Goal: Information Seeking & Learning: Learn about a topic

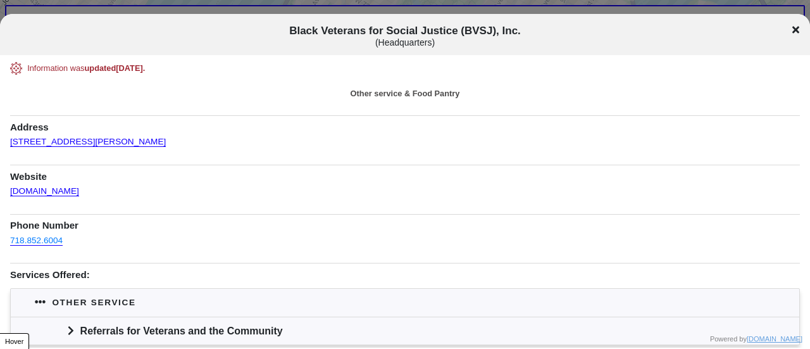
scroll to position [127, 0]
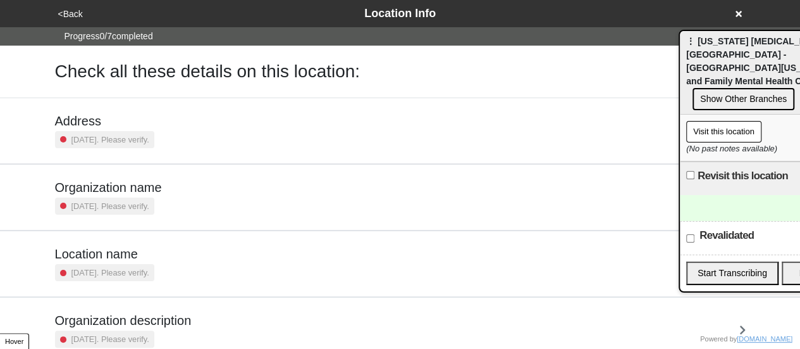
drag, startPoint x: 486, startPoint y: 51, endPoint x: 726, endPoint y: 56, distance: 239.9
click at [726, 56] on span "⋮ [US_STATE] [MEDICAL_DATA] and [GEOGRAPHIC_DATA] - [GEOGRAPHIC_DATA][US_STATE]…" at bounding box center [772, 61] width 170 height 50
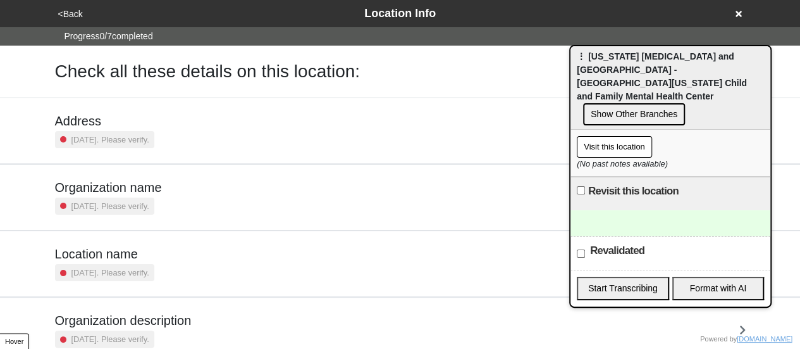
drag, startPoint x: 763, startPoint y: 53, endPoint x: 704, endPoint y: 83, distance: 66.5
click at [747, 69] on span "⋮ [US_STATE] [MEDICAL_DATA] and [GEOGRAPHIC_DATA] - [GEOGRAPHIC_DATA][US_STATE]…" at bounding box center [662, 76] width 170 height 50
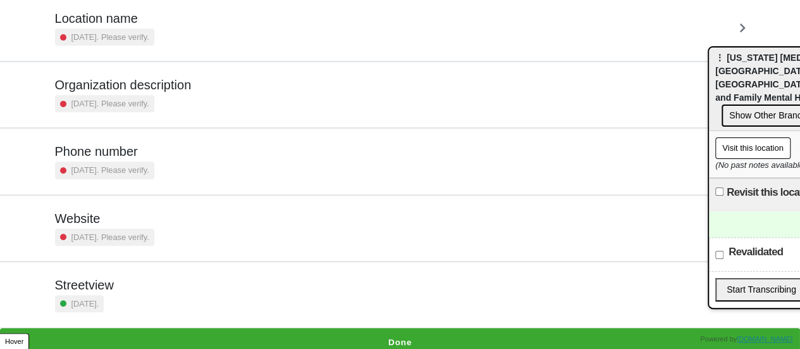
scroll to position [240, 0]
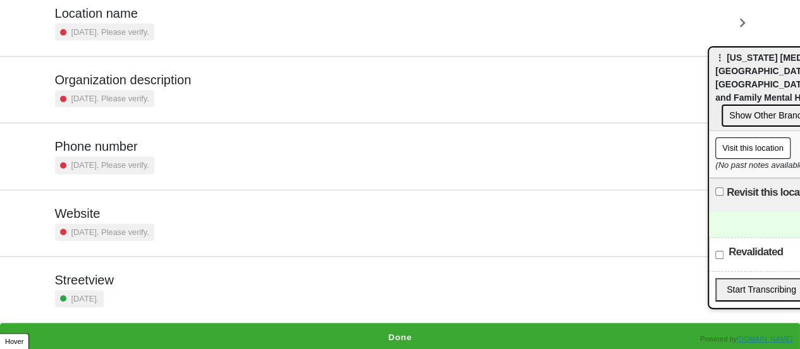
click at [150, 285] on div "[GEOGRAPHIC_DATA] [DATE]." at bounding box center [400, 289] width 691 height 35
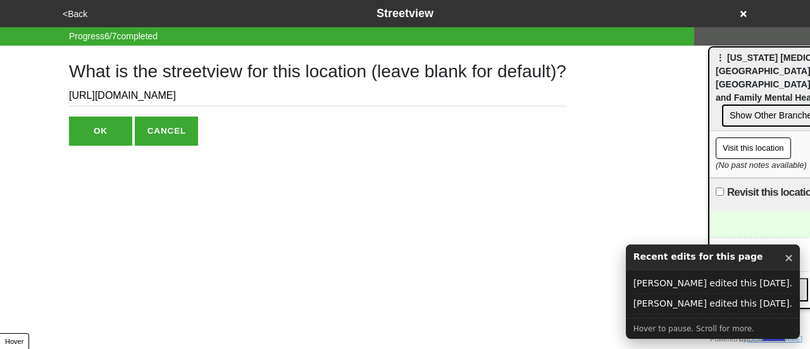
click at [76, 9] on button "<Back" at bounding box center [75, 14] width 32 height 15
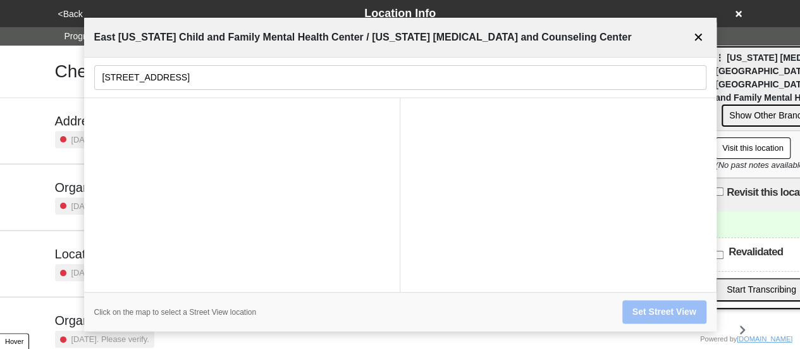
click at [694, 35] on button "✕" at bounding box center [699, 37] width 16 height 24
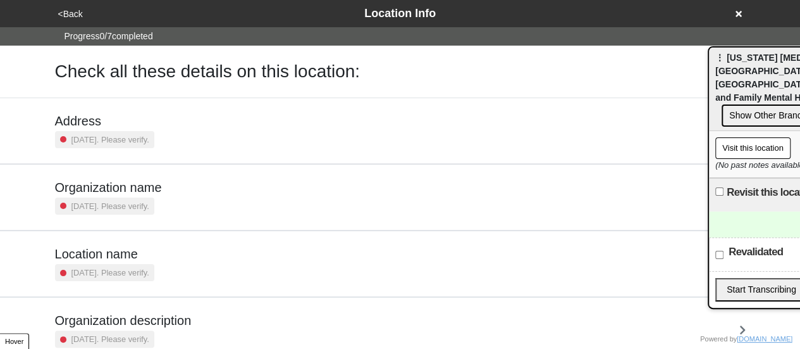
click at [113, 249] on h5 "Location name" at bounding box center [104, 253] width 99 height 15
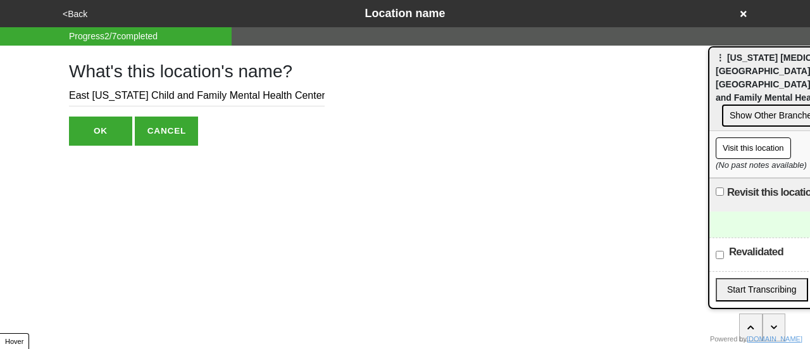
click at [73, 11] on button "<Back" at bounding box center [75, 14] width 32 height 15
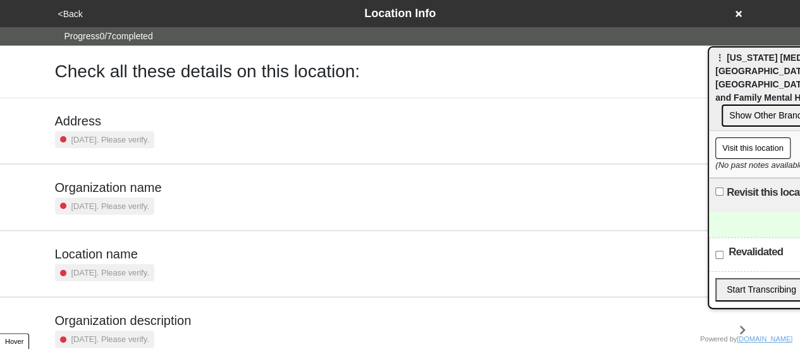
click at [136, 131] on div "[DATE]. Please verify." at bounding box center [104, 139] width 99 height 17
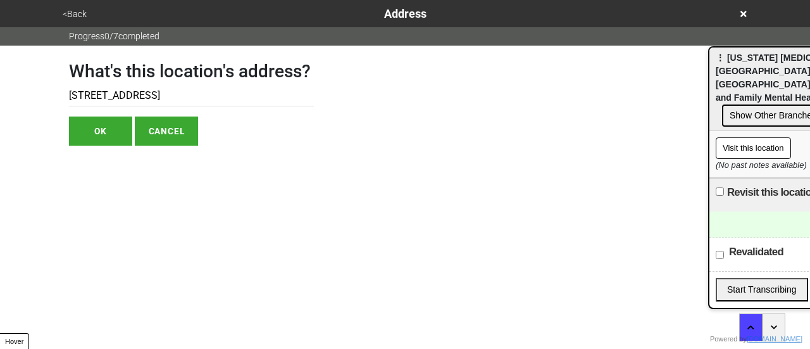
click at [73, 12] on button "<Back" at bounding box center [75, 14] width 32 height 15
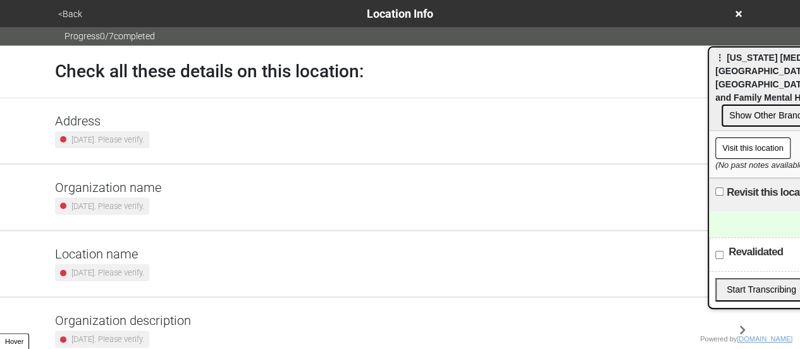
scroll to position [240, 0]
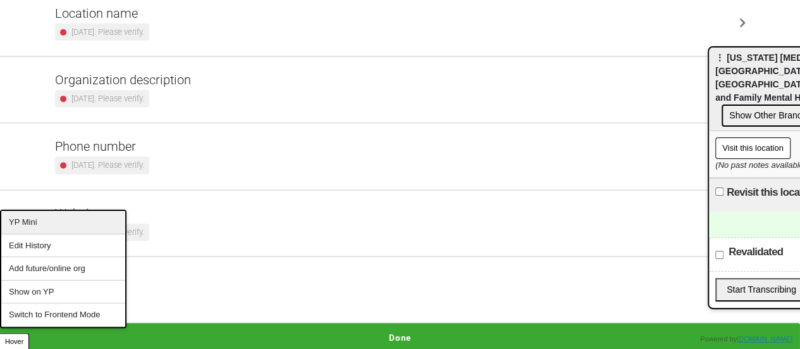
click at [23, 221] on div "YP Mini" at bounding box center [63, 222] width 124 height 23
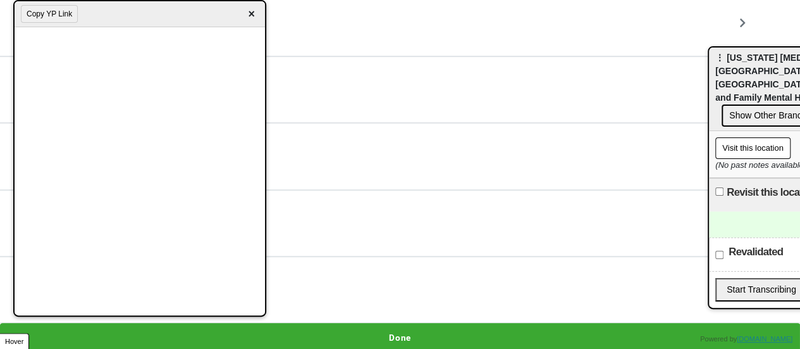
drag, startPoint x: 647, startPoint y: 56, endPoint x: 97, endPoint y: 32, distance: 549.8
click at [101, 16] on div "Copy YP Link ×" at bounding box center [140, 14] width 251 height 26
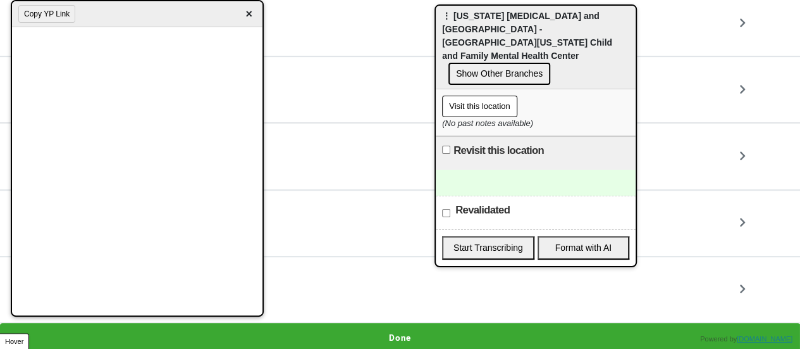
drag, startPoint x: 547, startPoint y: 32, endPoint x: 456, endPoint y: 23, distance: 91.6
click at [456, 23] on div "⋮ New York Psychotherapy and Counseling Center - East New York Child and Family…" at bounding box center [536, 48] width 200 height 84
click at [506, 177] on div at bounding box center [536, 183] width 200 height 26
click at [516, 170] on div "To enrich screen reader interactions, please activate Accessibility in Grammarl…" at bounding box center [536, 183] width 200 height 26
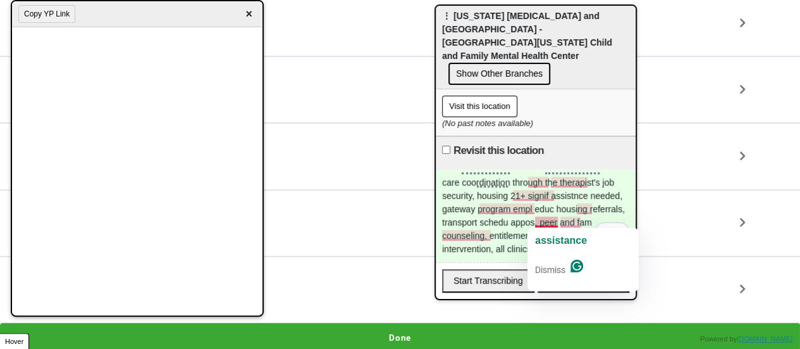
drag, startPoint x: 537, startPoint y: 232, endPoint x: 505, endPoint y: 230, distance: 32.4
click at [506, 230] on html "<Back Location Info Progress 0 / 7 completed Check all these details on this lo…" at bounding box center [400, 56] width 800 height 592
drag, startPoint x: 505, startPoint y: 230, endPoint x: 514, endPoint y: 230, distance: 8.9
click at [505, 229] on div "care coordination through the therapist's job security, housing 21+ signif assi…" at bounding box center [536, 216] width 200 height 92
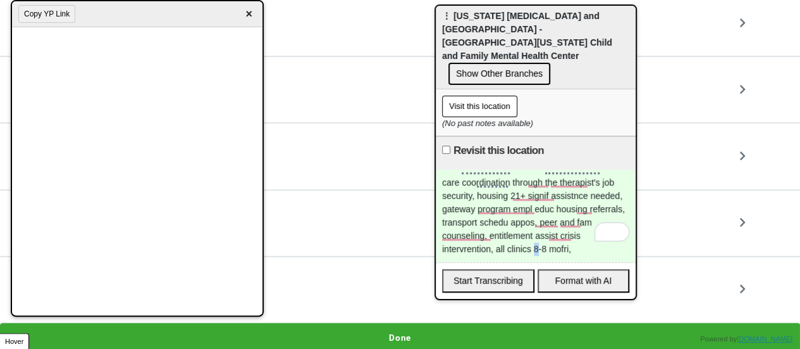
click at [538, 235] on div "care coordination through the therapist's job security, housing 21+ signif assi…" at bounding box center [536, 216] width 200 height 92
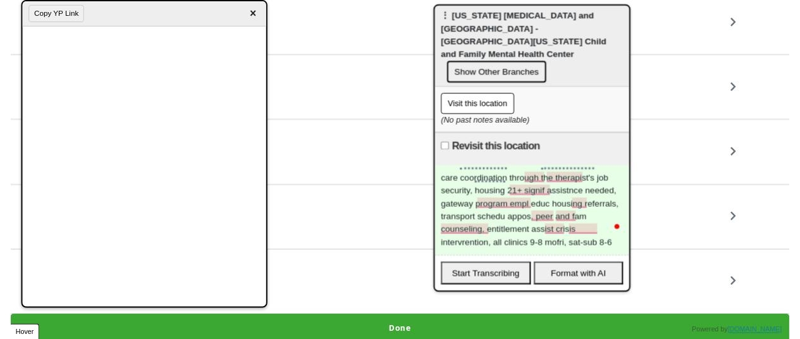
scroll to position [0, 104]
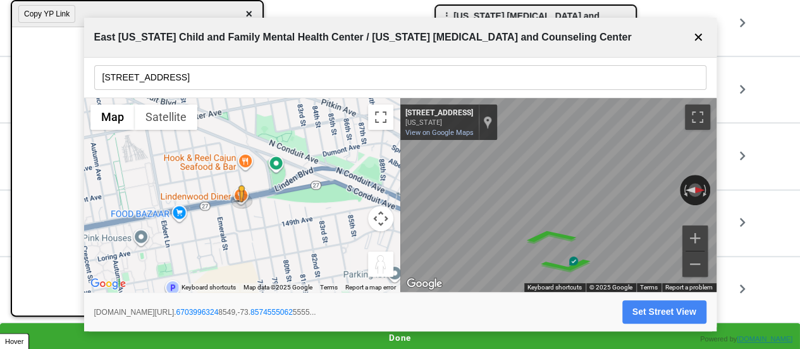
click at [699, 39] on button "✕" at bounding box center [699, 37] width 16 height 24
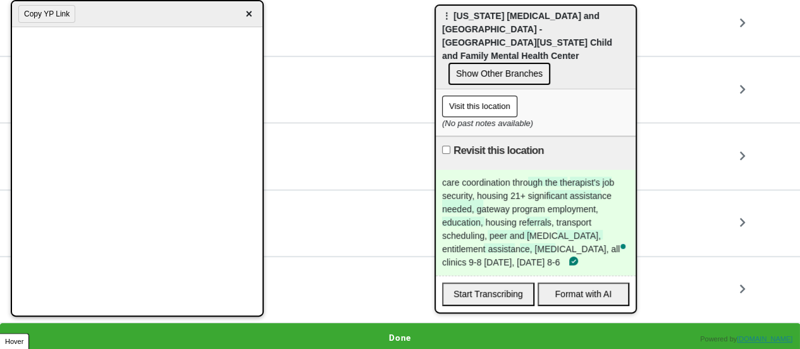
click at [581, 251] on div "care coordination through the therapist's job security, housing 21+ significant…" at bounding box center [536, 223] width 200 height 106
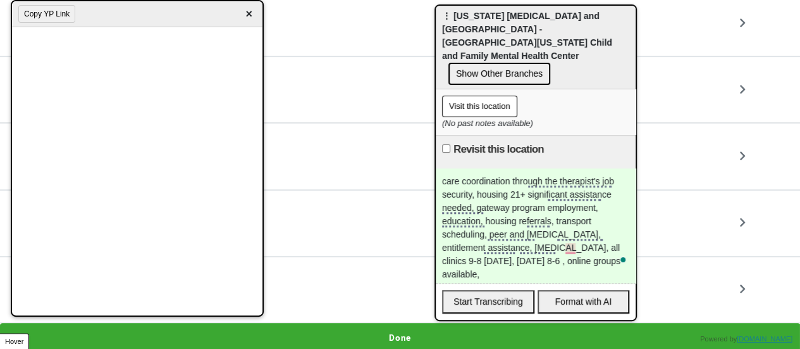
click at [473, 142] on label "Revisit this location" at bounding box center [499, 149] width 90 height 15
click at [451, 144] on input "Revisit this location" at bounding box center [446, 148] width 8 height 8
checkbox input "true"
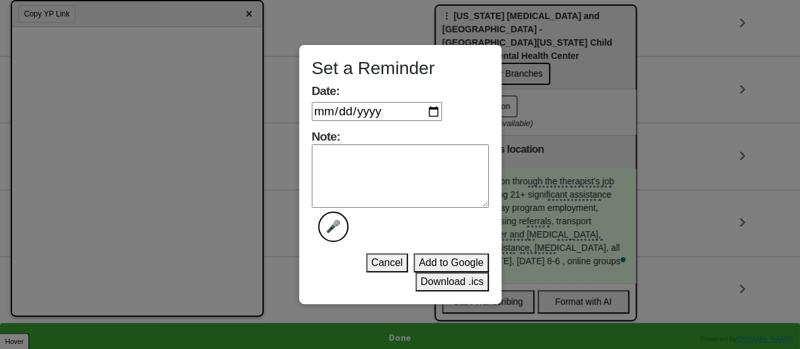
click at [430, 112] on input "Date:" at bounding box center [377, 111] width 130 height 19
type input "2025-09-24"
drag, startPoint x: 445, startPoint y: 280, endPoint x: 396, endPoint y: 111, distance: 176.6
click at [444, 280] on button "Download .ics" at bounding box center [452, 281] width 73 height 19
click at [341, 211] on label "Note: 🎤" at bounding box center [400, 185] width 177 height 113
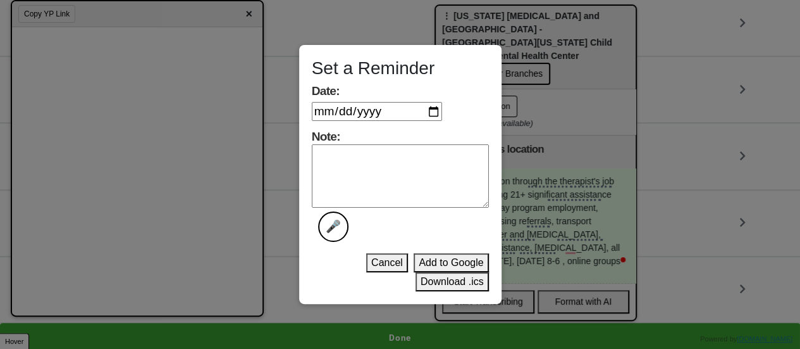
click at [341, 208] on textarea "Note: 🎤" at bounding box center [400, 175] width 177 height 63
click at [349, 168] on textarea "Note: 🎤" at bounding box center [400, 175] width 177 height 63
type textarea "done"
click at [437, 285] on button "Download .ics" at bounding box center [452, 281] width 73 height 19
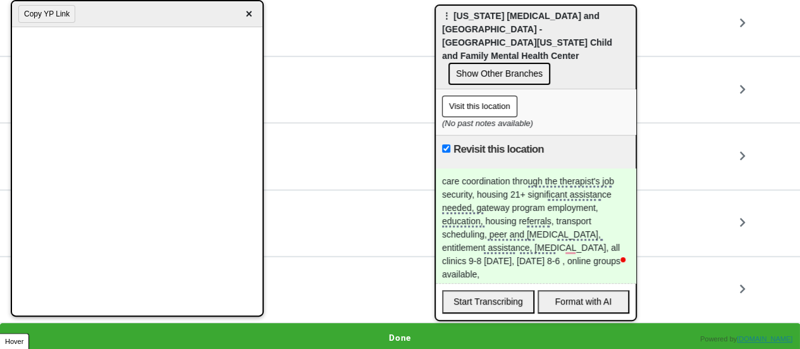
click at [534, 258] on div "care coordination through the therapist's job security, housing 21+ significant…" at bounding box center [536, 225] width 200 height 115
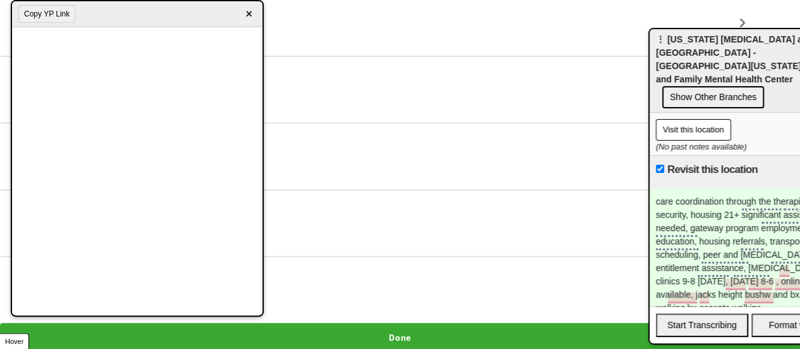
drag, startPoint x: 468, startPoint y: 18, endPoint x: 806, endPoint y: 36, distance: 338.4
click at [800, 36] on html "<Back Location Info Progress 0 / 7 completed Check all these details on this lo…" at bounding box center [400, 56] width 800 height 592
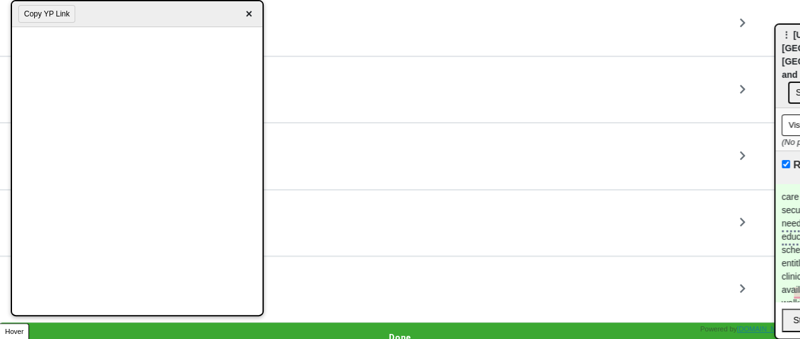
click at [403, 330] on button "Done" at bounding box center [400, 337] width 800 height 29
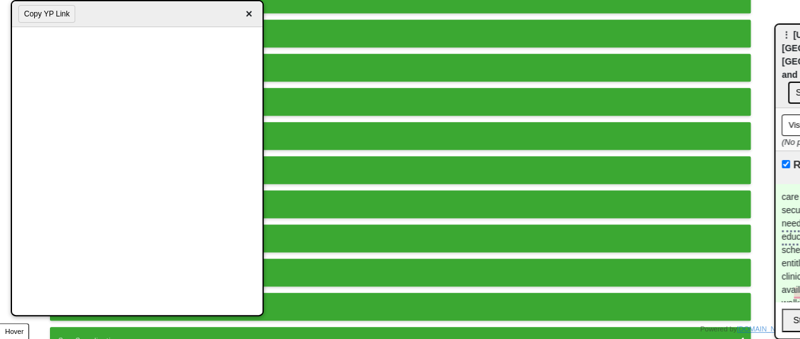
scroll to position [449, 0]
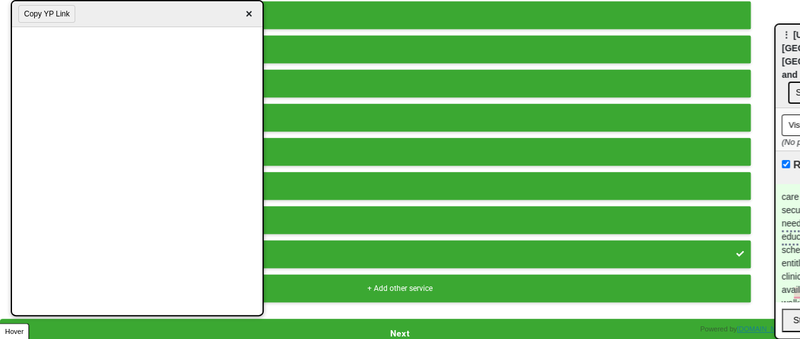
click at [404, 322] on button "Next" at bounding box center [400, 333] width 800 height 29
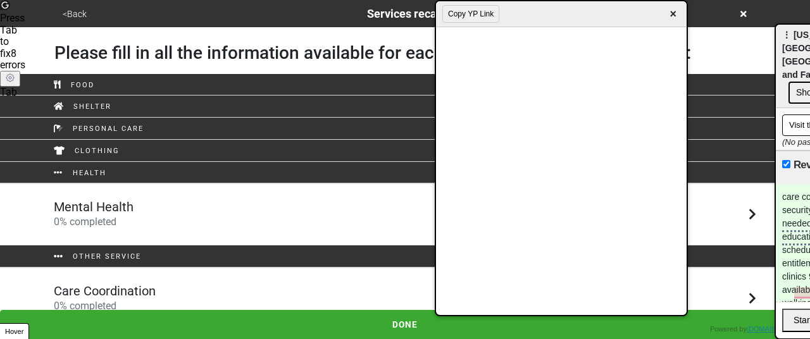
drag, startPoint x: 123, startPoint y: 17, endPoint x: 377, endPoint y: 67, distance: 259.2
click at [537, 11] on div "Copy YP Link ×" at bounding box center [561, 14] width 251 height 26
click at [146, 293] on h5 "Care Coordination" at bounding box center [105, 290] width 102 height 15
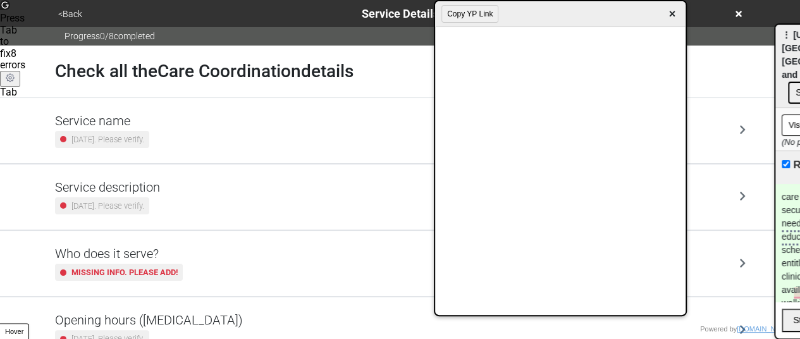
scroll to position [316, 0]
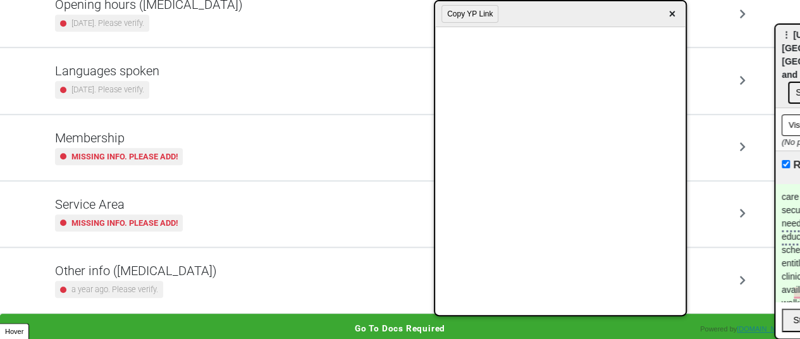
click at [160, 282] on div "a year ago. Please verify." at bounding box center [136, 289] width 162 height 17
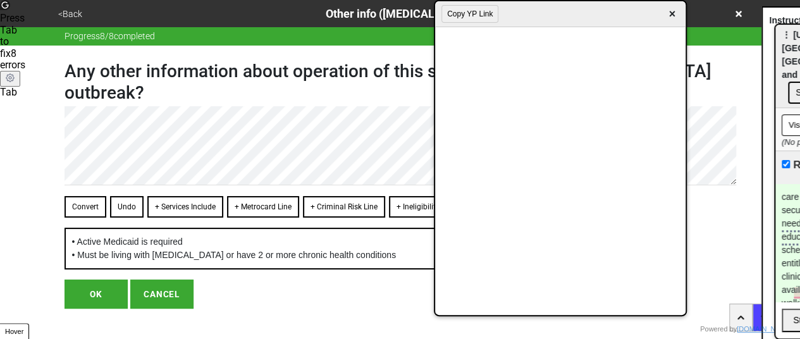
click at [111, 293] on button "OK" at bounding box center [96, 294] width 63 height 29
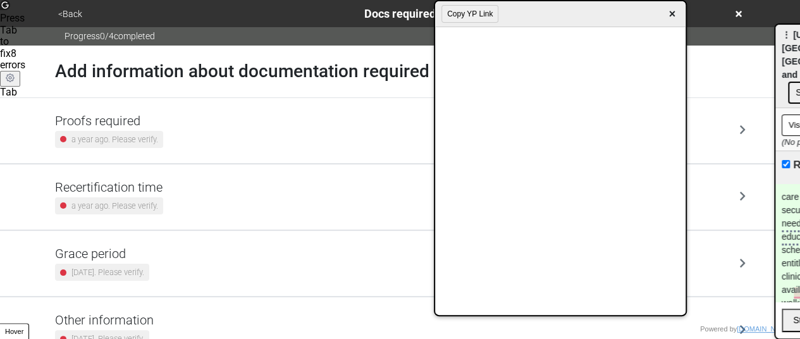
click at [119, 113] on h5 "Proofs required" at bounding box center [109, 120] width 108 height 15
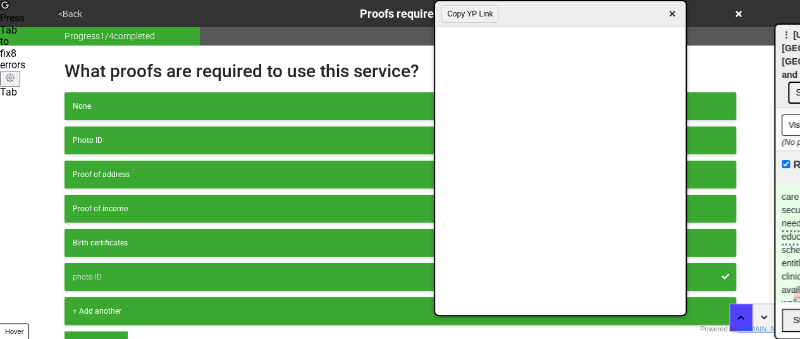
click at [68, 14] on button "<Back" at bounding box center [70, 14] width 32 height 15
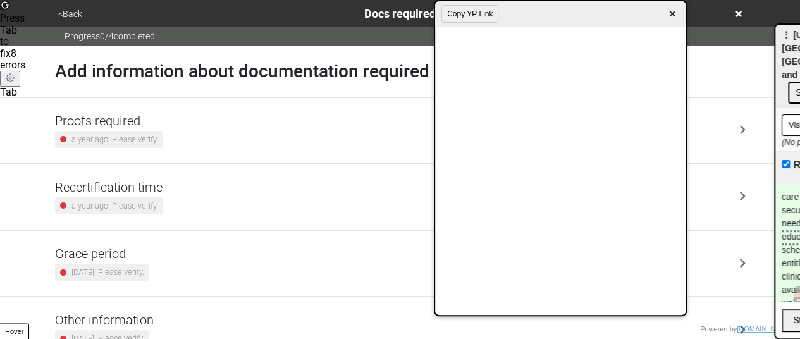
click at [67, 16] on button "<Back" at bounding box center [70, 14] width 32 height 15
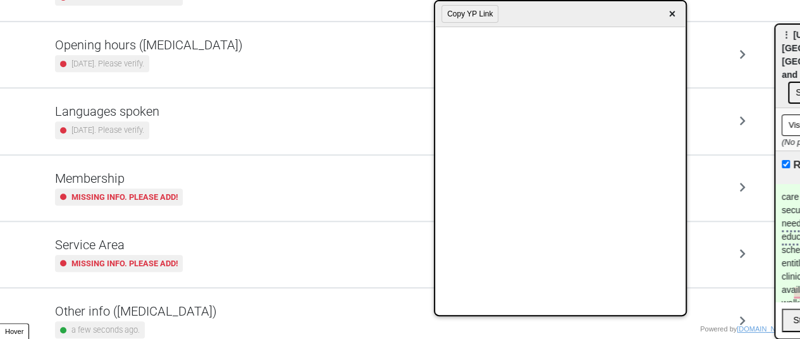
scroll to position [316, 0]
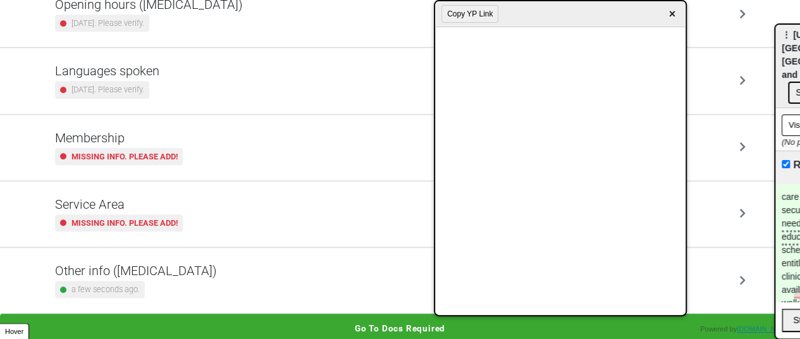
click at [167, 135] on h5 "Membership" at bounding box center [119, 137] width 128 height 15
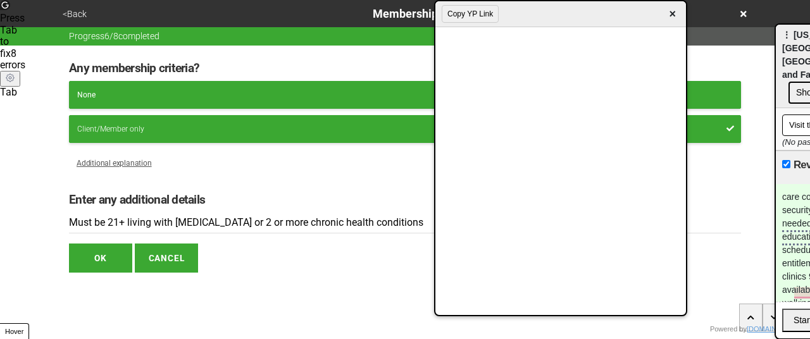
click at [185, 221] on input "Must be 21+ living with HIV or 2 or more chronic health conditions" at bounding box center [405, 223] width 672 height 21
click at [184, 221] on input "Must be 21+ living with HIV or 2 or more chronic health conditions" at bounding box center [405, 223] width 672 height 21
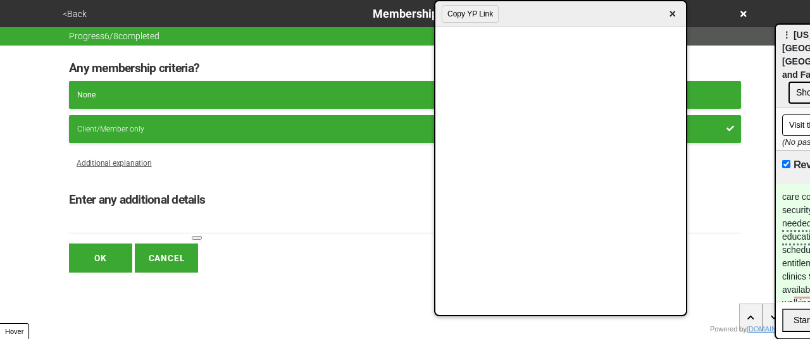
click at [74, 255] on button "OK" at bounding box center [100, 258] width 63 height 29
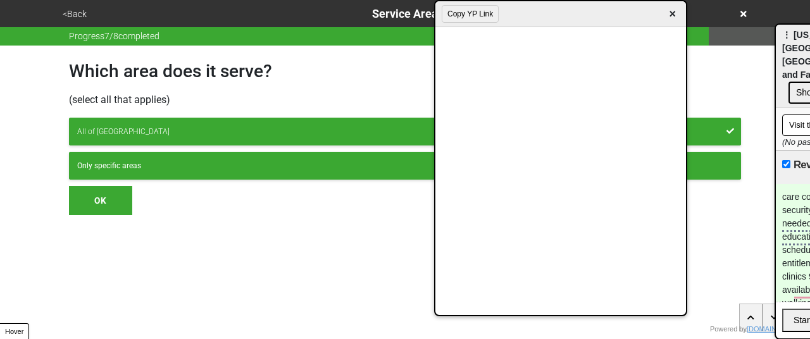
click at [103, 192] on button "OK" at bounding box center [100, 200] width 63 height 29
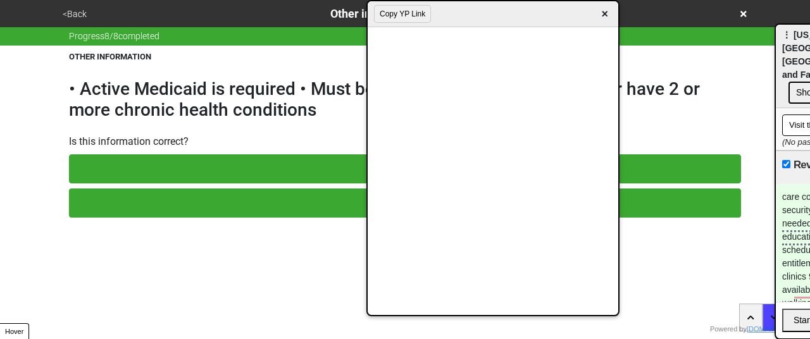
drag, startPoint x: 545, startPoint y: 23, endPoint x: 487, endPoint y: 12, distance: 58.7
click at [480, 7] on div "Copy YP Link ×" at bounding box center [493, 14] width 251 height 26
